Goal: Check status: Check status

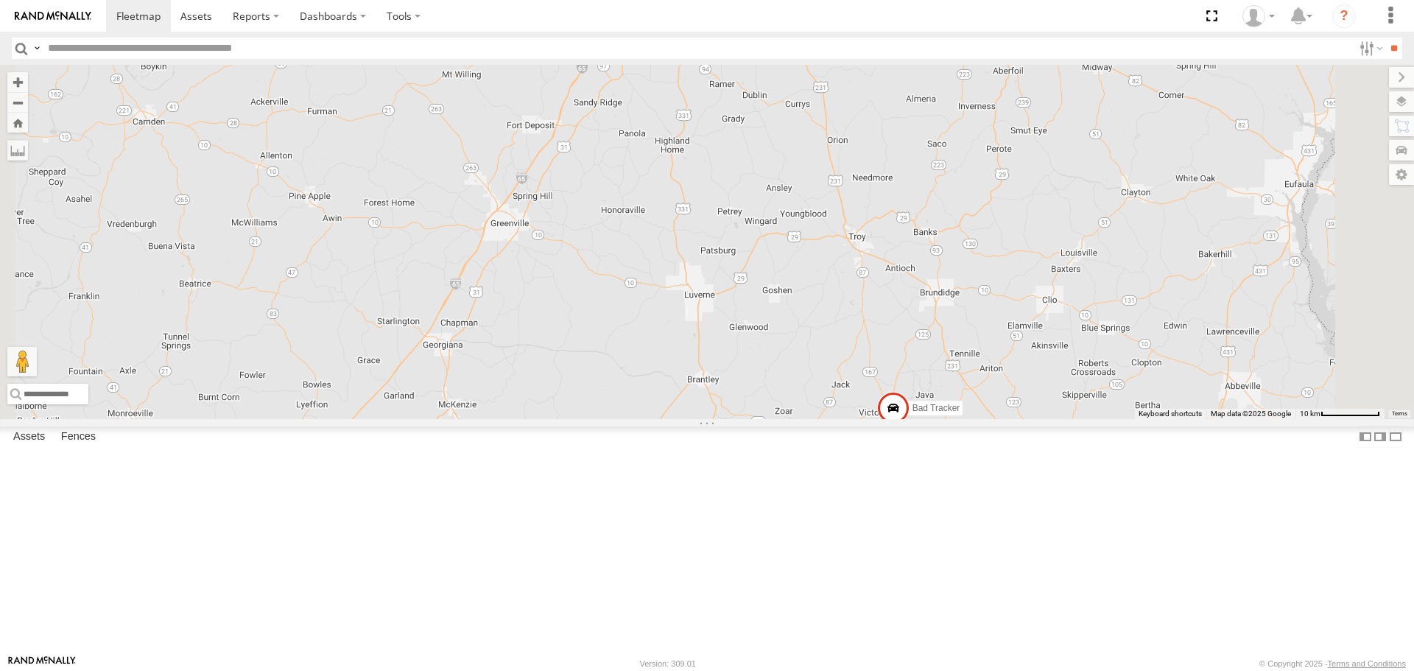
drag, startPoint x: 1029, startPoint y: 479, endPoint x: 973, endPoint y: 370, distance: 122.5
click at [973, 370] on div "205 207 223 BAD TRACKER 1509 1508 210 213 221 Bad Tracker 209 220 2" at bounding box center [707, 242] width 1414 height 354
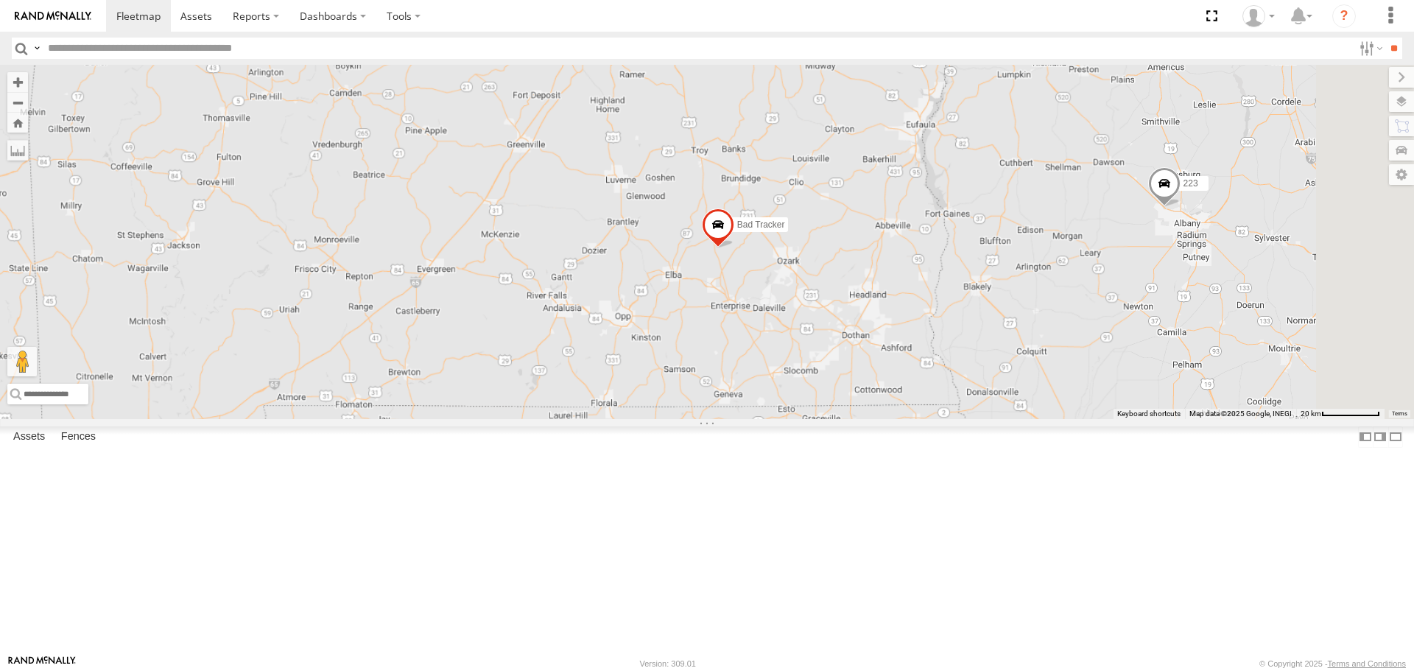
drag, startPoint x: 829, startPoint y: 236, endPoint x: 831, endPoint y: 446, distance: 210.6
click at [831, 418] on div "Bad Tracker 2 223 2" at bounding box center [707, 242] width 1414 height 354
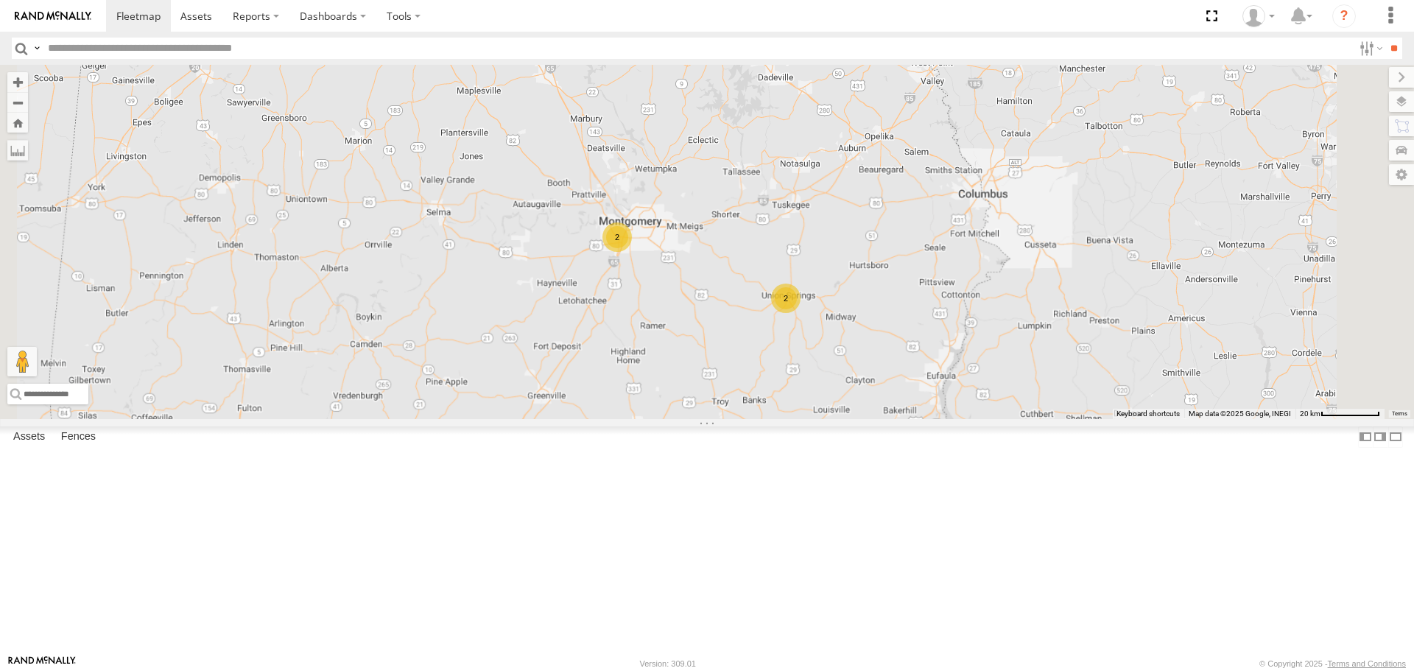
drag, startPoint x: 765, startPoint y: 288, endPoint x: 793, endPoint y: 706, distance: 418.6
click at [793, 670] on html at bounding box center [707, 335] width 1414 height 671
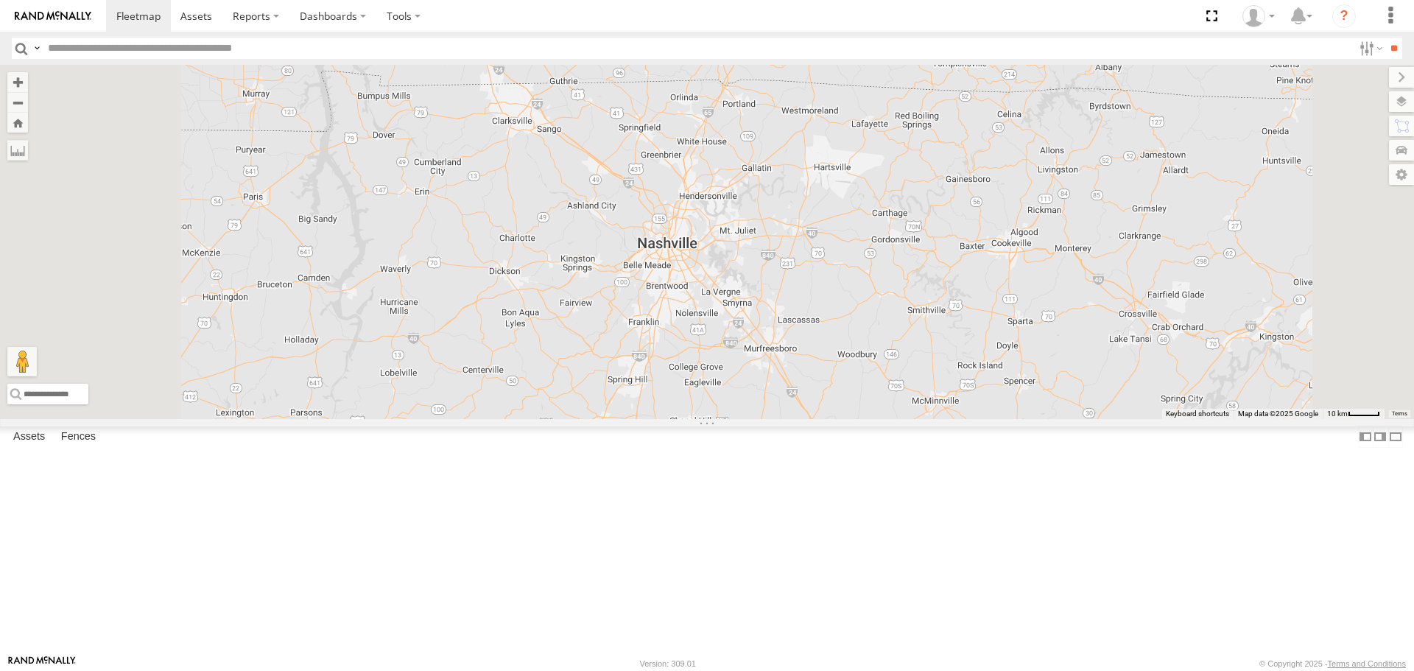
drag, startPoint x: 728, startPoint y: 527, endPoint x: 731, endPoint y: 231, distance: 296.1
click at [731, 231] on div "Bad Tracker 2 223 2 213 221 205" at bounding box center [707, 242] width 1414 height 354
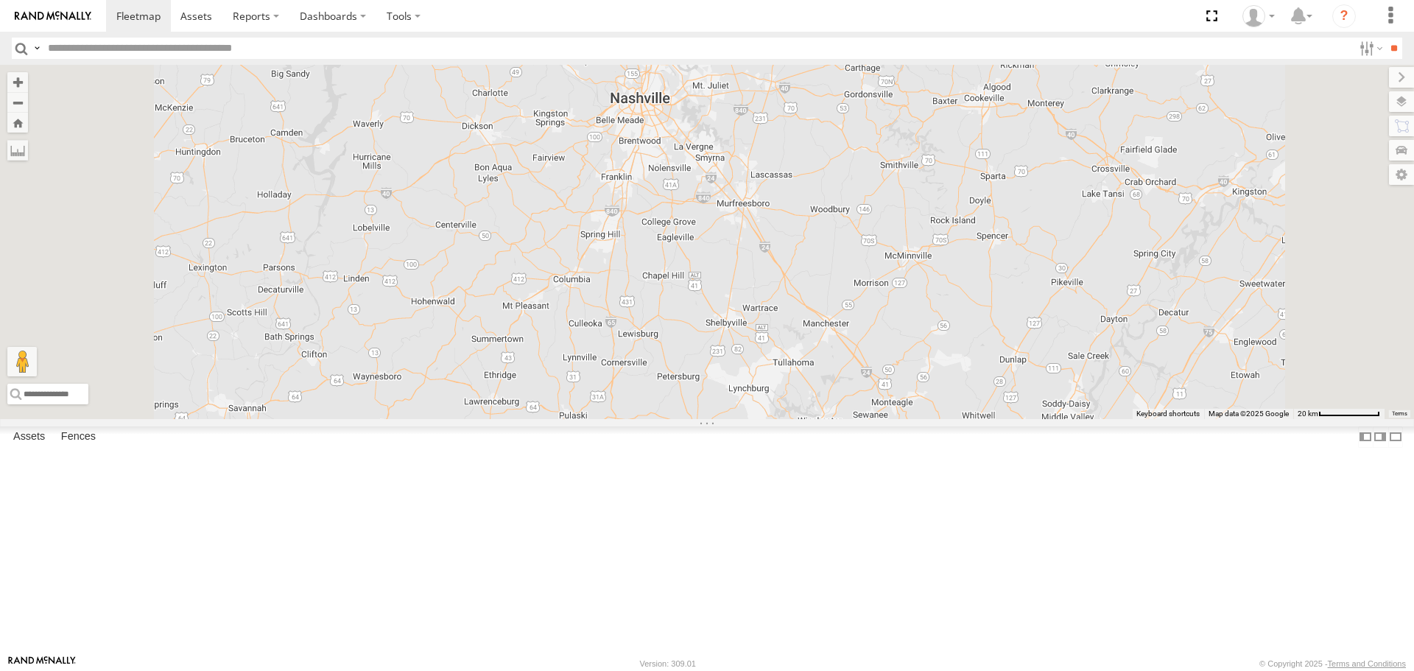
drag, startPoint x: 755, startPoint y: 474, endPoint x: 706, endPoint y: 287, distance: 193.5
click at [701, 300] on div "Bad Tracker 2 223 2 213 221 205" at bounding box center [707, 242] width 1414 height 354
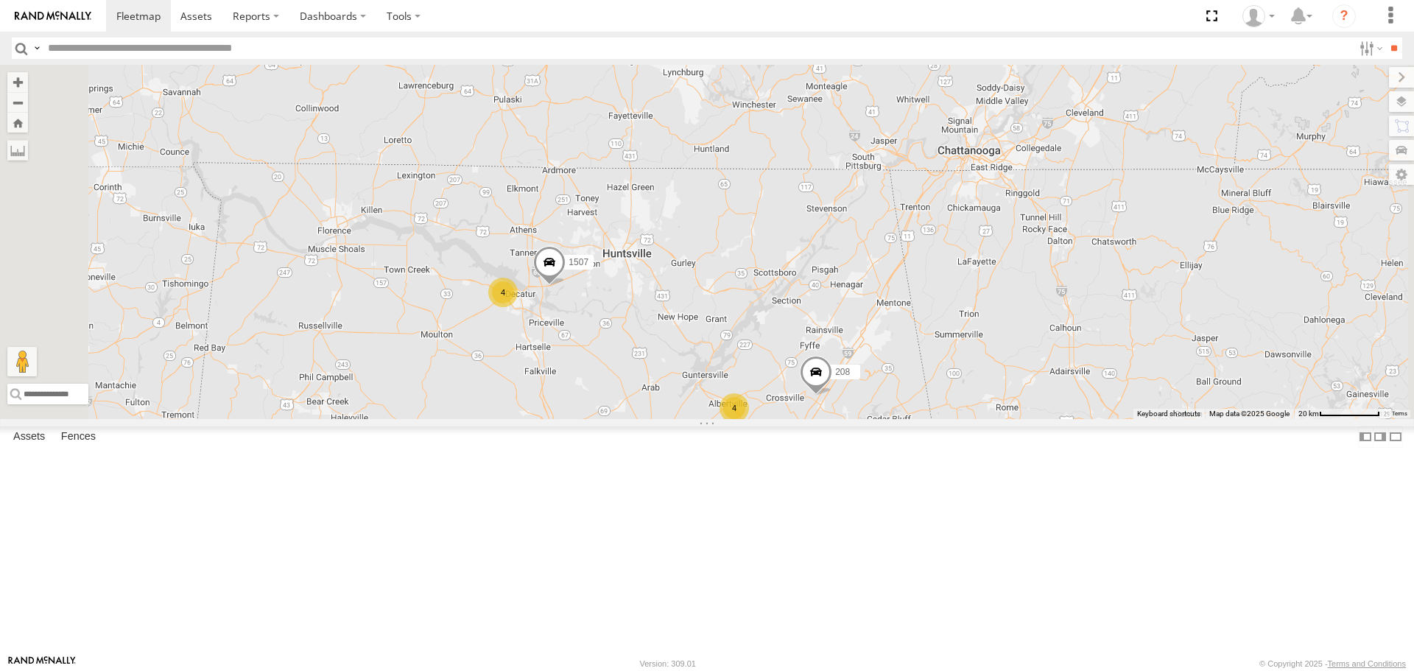
drag, startPoint x: 683, startPoint y: 396, endPoint x: 750, endPoint y: 426, distance: 72.5
click at [740, 418] on div "Bad Tracker 2 223 2 213 221 205 1507 16 4 209 4 208" at bounding box center [707, 242] width 1414 height 354
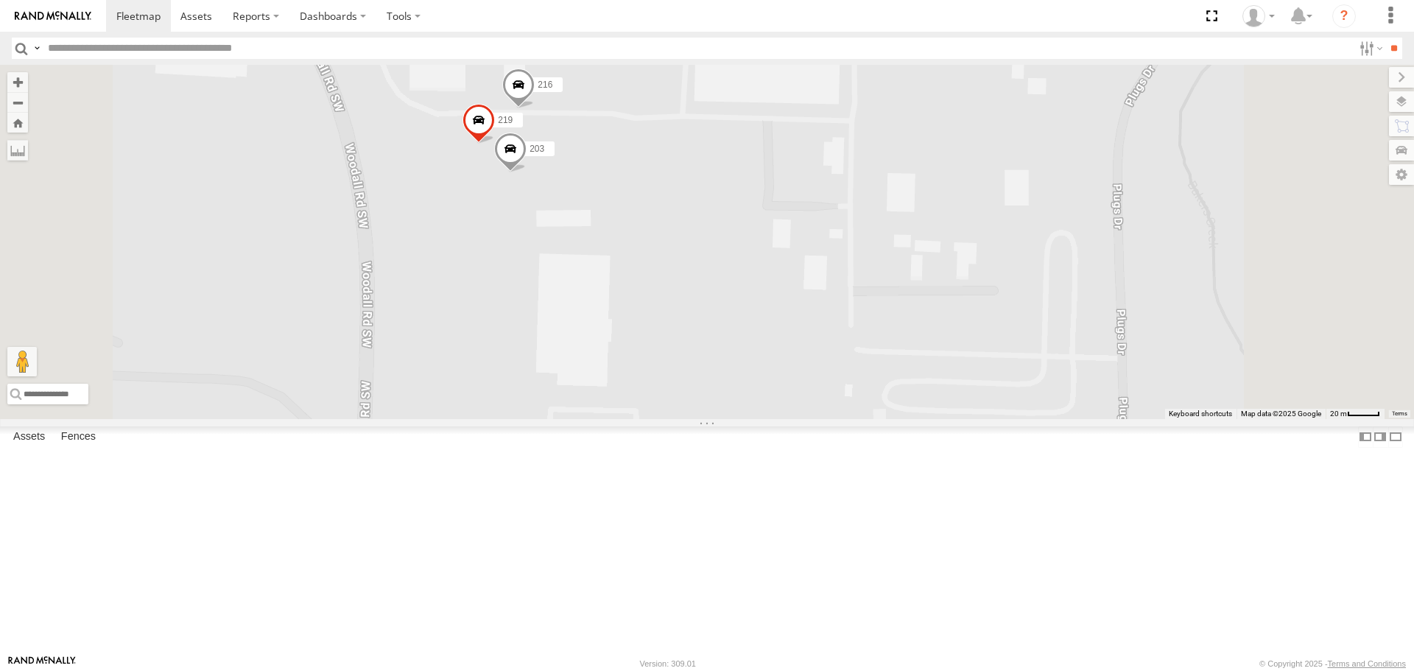
drag, startPoint x: 788, startPoint y: 166, endPoint x: 752, endPoint y: 334, distance: 172.5
click at [752, 334] on div "Bad Tracker 223 213 221 205 1507 209 208 BAD TRACKER 216 203 219" at bounding box center [707, 242] width 1414 height 354
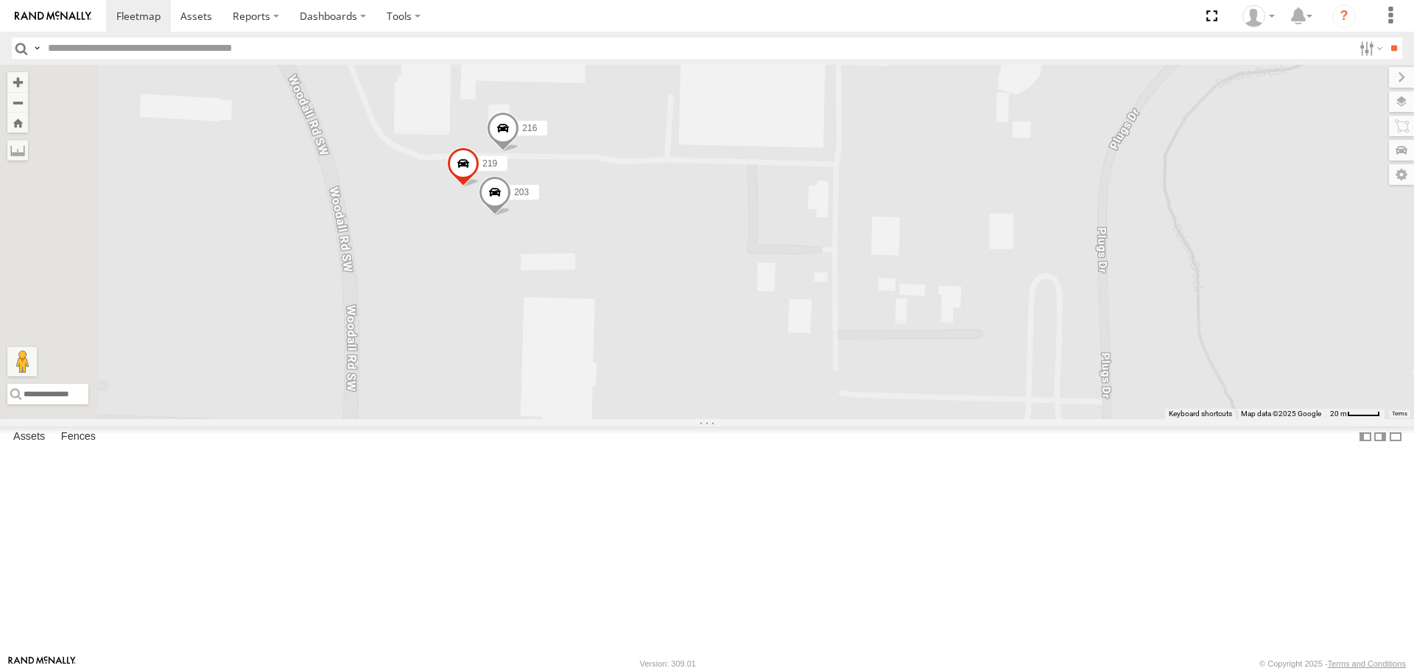
click at [519, 152] on span at bounding box center [503, 133] width 32 height 40
click at [511, 216] on span at bounding box center [495, 196] width 32 height 40
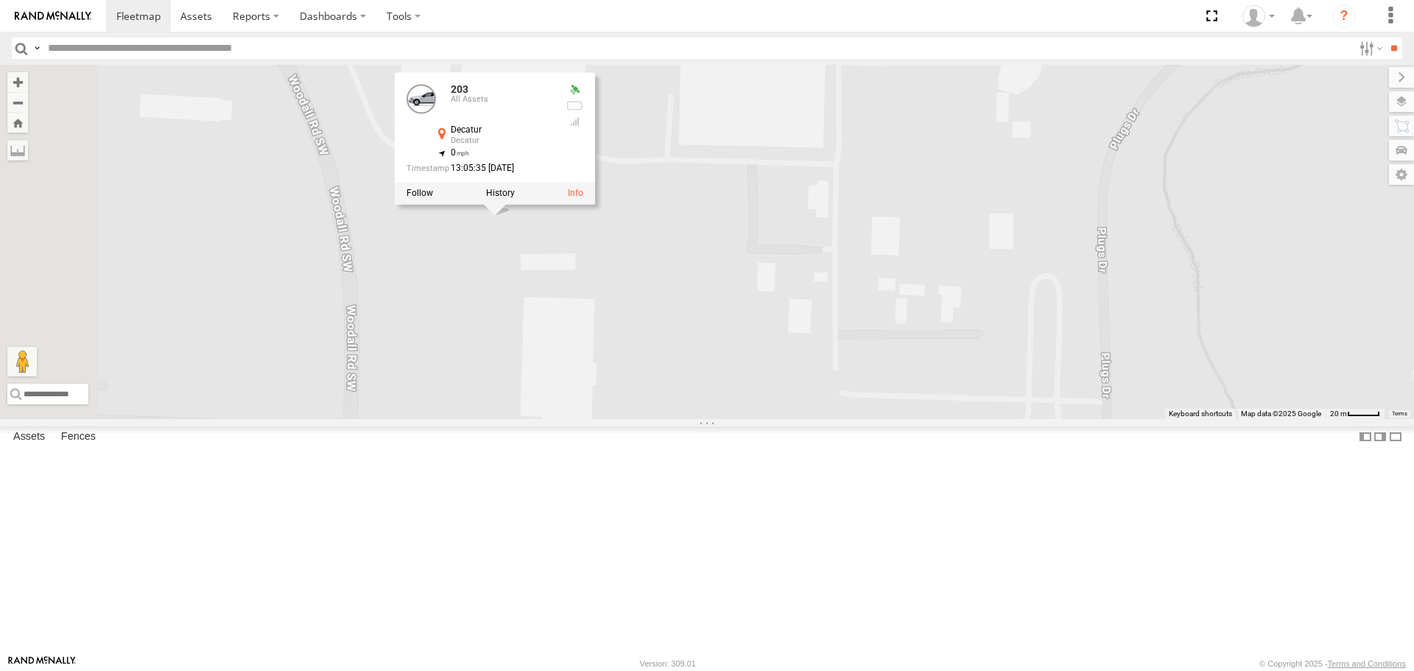
click at [775, 385] on div "Bad Tracker 223 213 221 205 1507 209 208 BAD TRACKER 216 203 219 203 All Assets…" at bounding box center [707, 242] width 1414 height 354
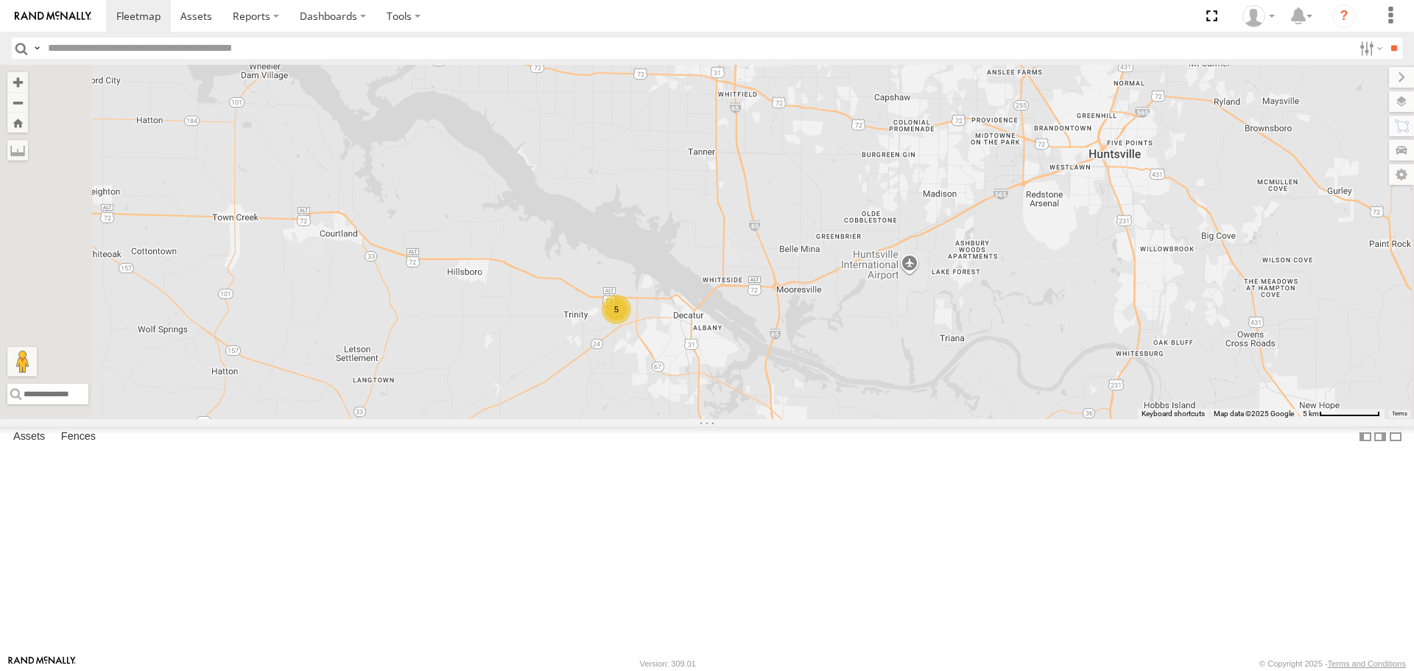
drag, startPoint x: 793, startPoint y: 547, endPoint x: 744, endPoint y: 289, distance: 262.5
click at [744, 289] on div "5" at bounding box center [707, 242] width 1414 height 354
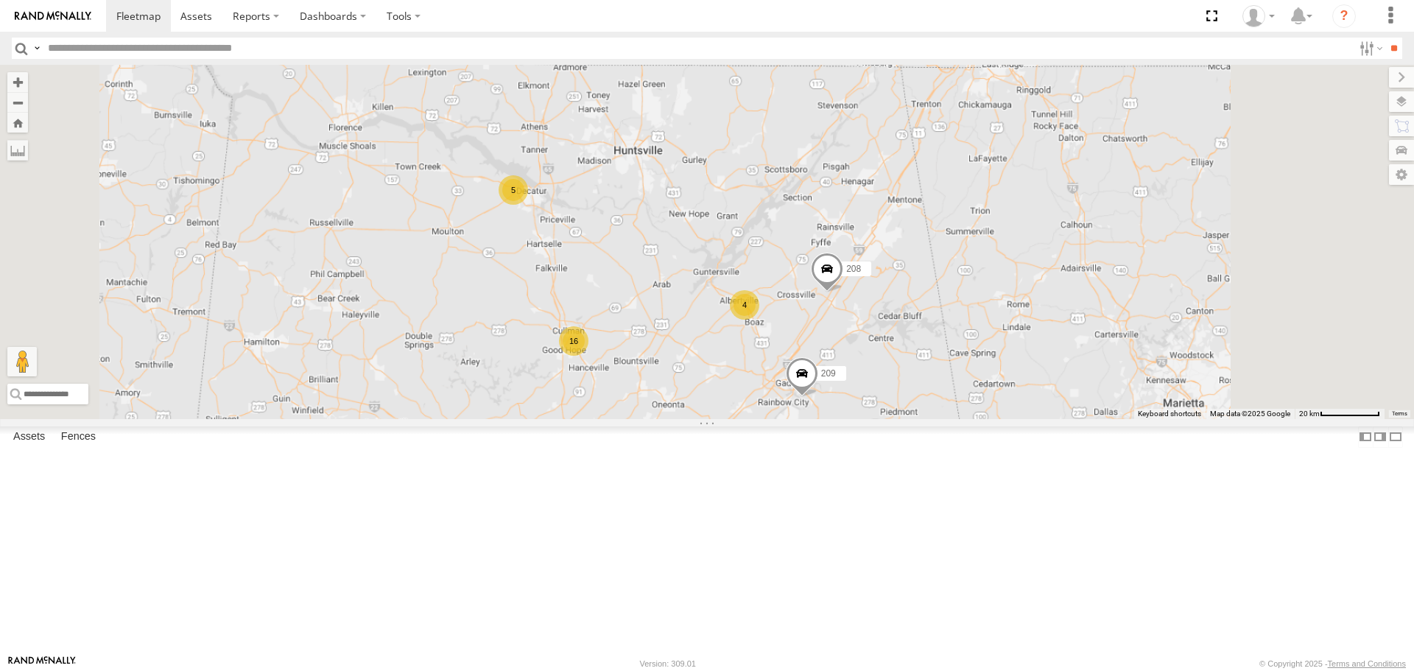
drag, startPoint x: 712, startPoint y: 517, endPoint x: 710, endPoint y: 277, distance: 240.1
click at [710, 277] on div "5 16 209 4 208" at bounding box center [707, 242] width 1414 height 354
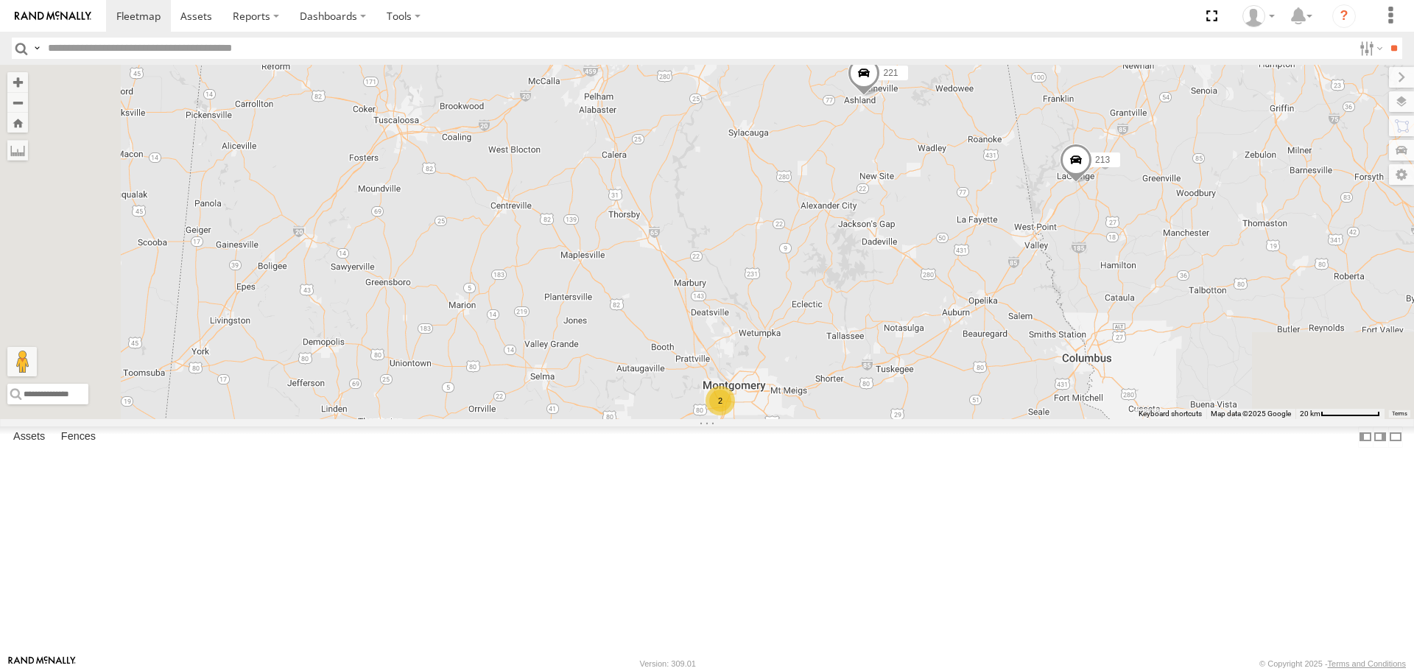
drag, startPoint x: 732, startPoint y: 399, endPoint x: 703, endPoint y: 285, distance: 117.7
click at [703, 298] on div "5 16 209 4 208 2 213 221 2" at bounding box center [707, 242] width 1414 height 354
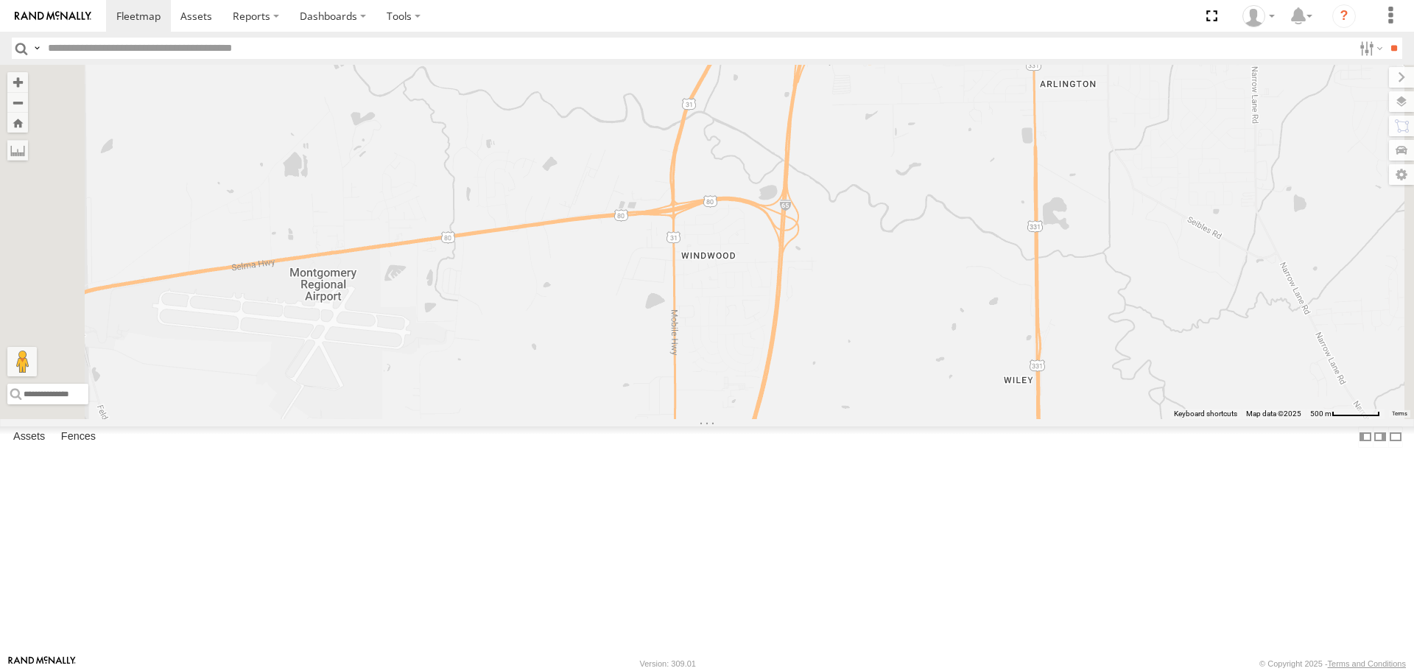
drag, startPoint x: 772, startPoint y: 102, endPoint x: 797, endPoint y: 204, distance: 104.7
click at [799, 194] on div "209 208 213 221 223 Bad Tracker 2" at bounding box center [707, 242] width 1414 height 354
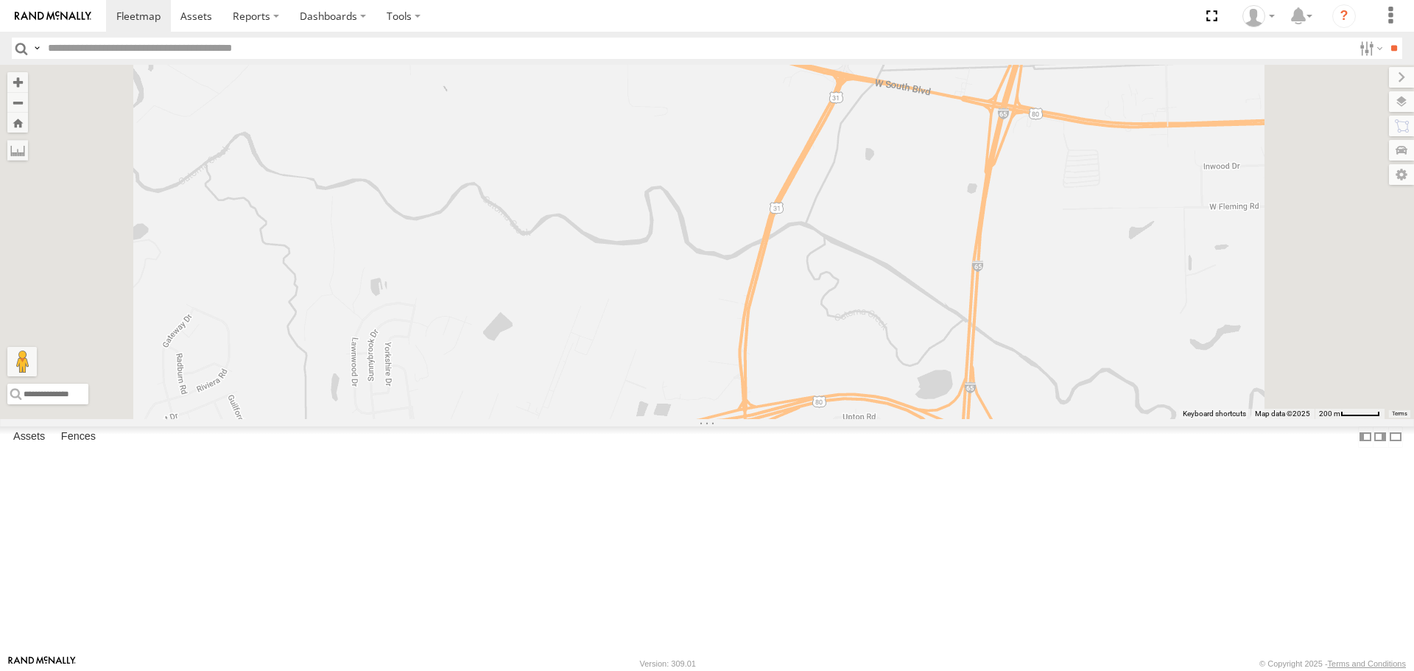
drag, startPoint x: 817, startPoint y: 180, endPoint x: 820, endPoint y: 223, distance: 42.8
click at [819, 222] on div "209 208 213 221 223 Bad Tracker 2" at bounding box center [707, 242] width 1414 height 354
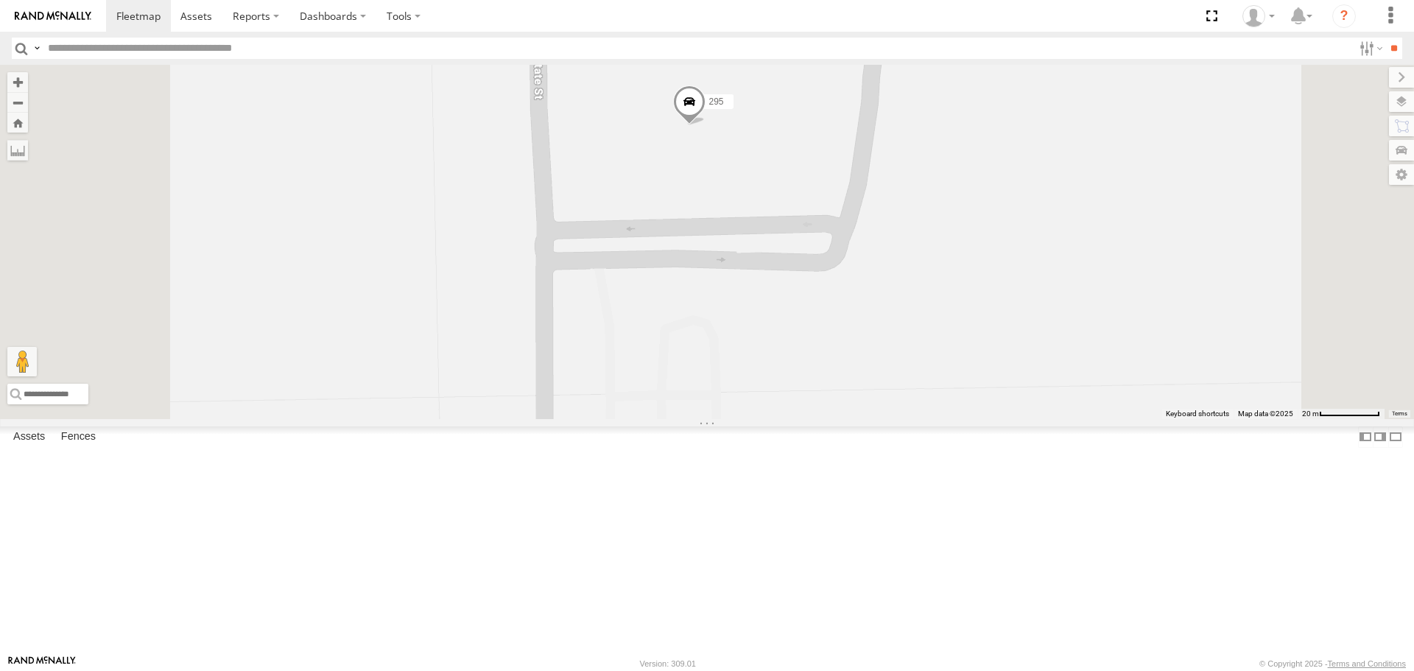
drag, startPoint x: 802, startPoint y: 184, endPoint x: 795, endPoint y: 236, distance: 52.8
click at [795, 236] on div "209 208 213 221 223 Bad Tracker 1504 295" at bounding box center [707, 242] width 1414 height 354
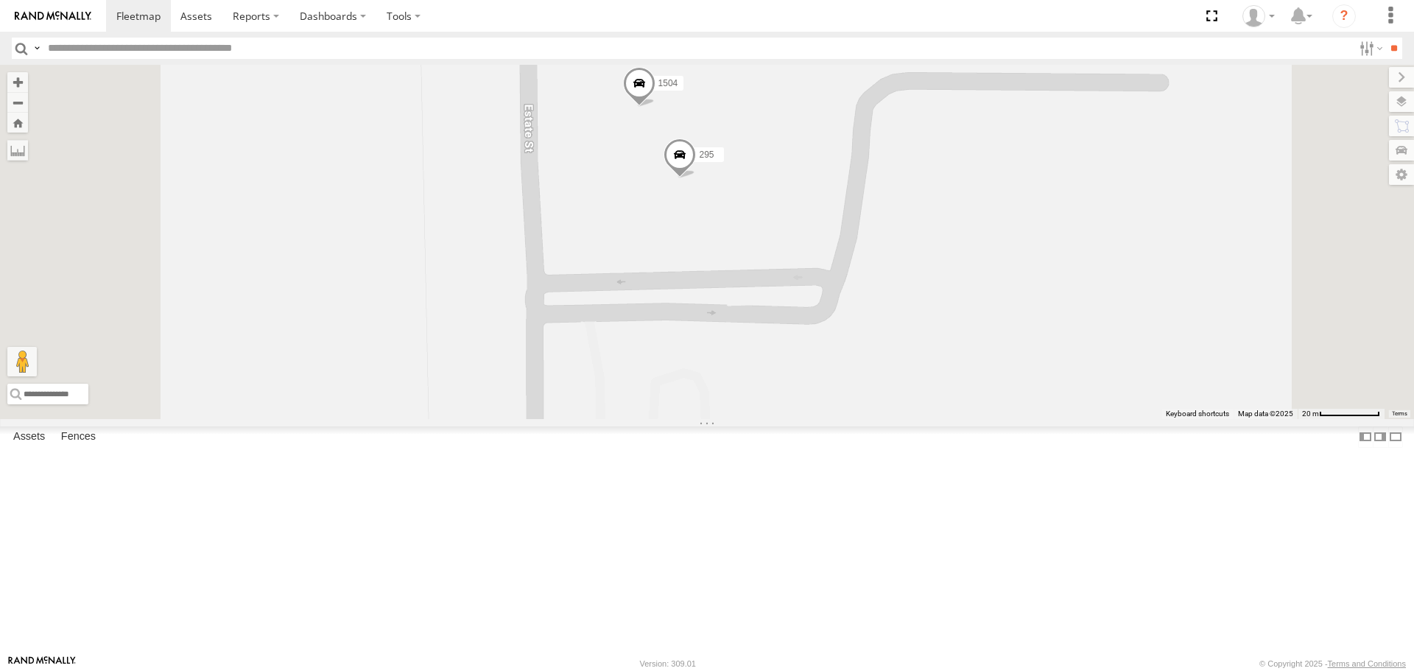
click at [696, 178] on span at bounding box center [680, 158] width 32 height 40
click at [902, 333] on div "1504 295 295 All Assets [PERSON_NAME] [PERSON_NAME] 32.32979 , -86.35614 0 13:1…" at bounding box center [707, 242] width 1414 height 354
click at [656, 107] on span at bounding box center [639, 87] width 32 height 40
click at [1030, 229] on div "[PHONE_NUMBER] All Assets [PERSON_NAME] [PERSON_NAME] 32.33001 , -86.35629 0 13…" at bounding box center [707, 242] width 1414 height 354
